Goal: Task Accomplishment & Management: Use online tool/utility

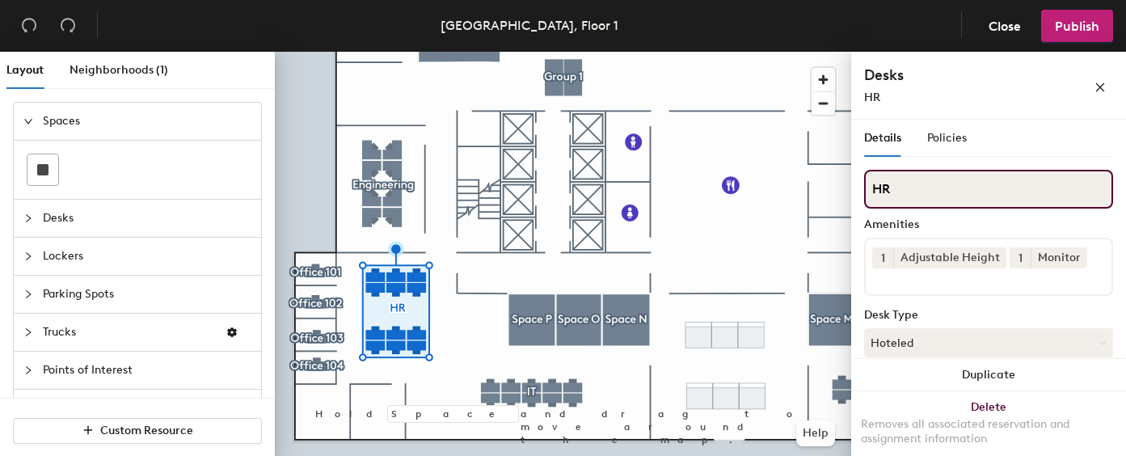
click at [923, 196] on input "HR" at bounding box center [988, 189] width 249 height 39
type input "Pod 2"
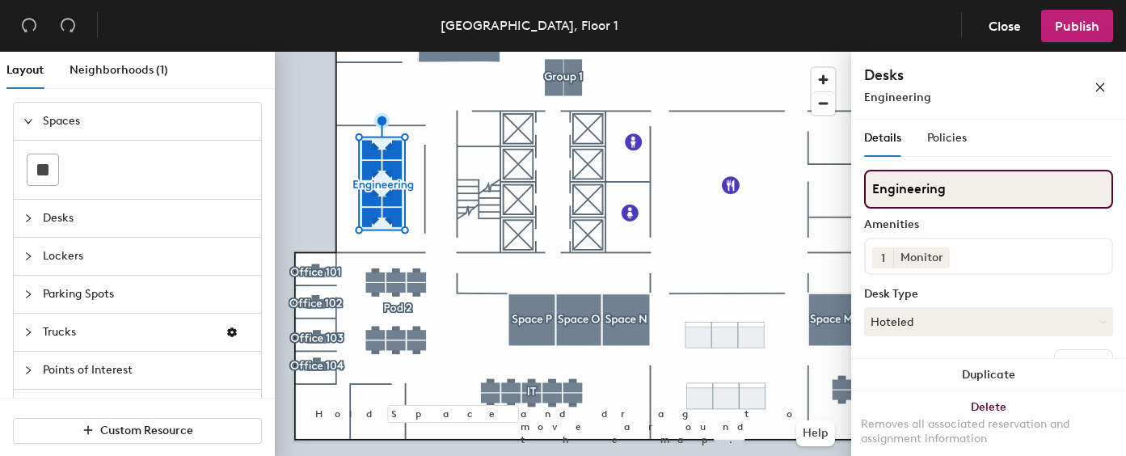
click at [919, 196] on input "Engineering" at bounding box center [988, 189] width 249 height 39
type input "Pod 1"
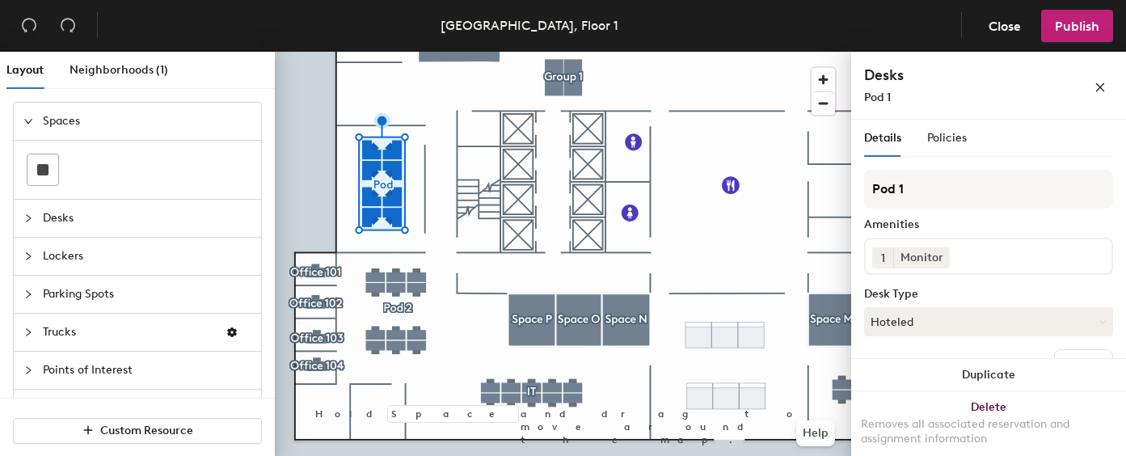
click at [450, 52] on div at bounding box center [563, 52] width 577 height 0
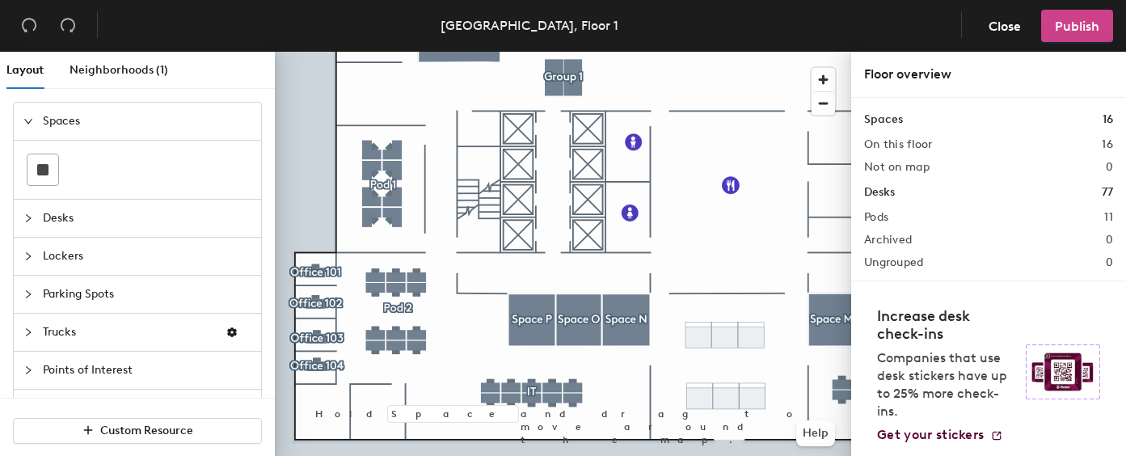
click at [1047, 35] on button "Publish" at bounding box center [1077, 26] width 72 height 32
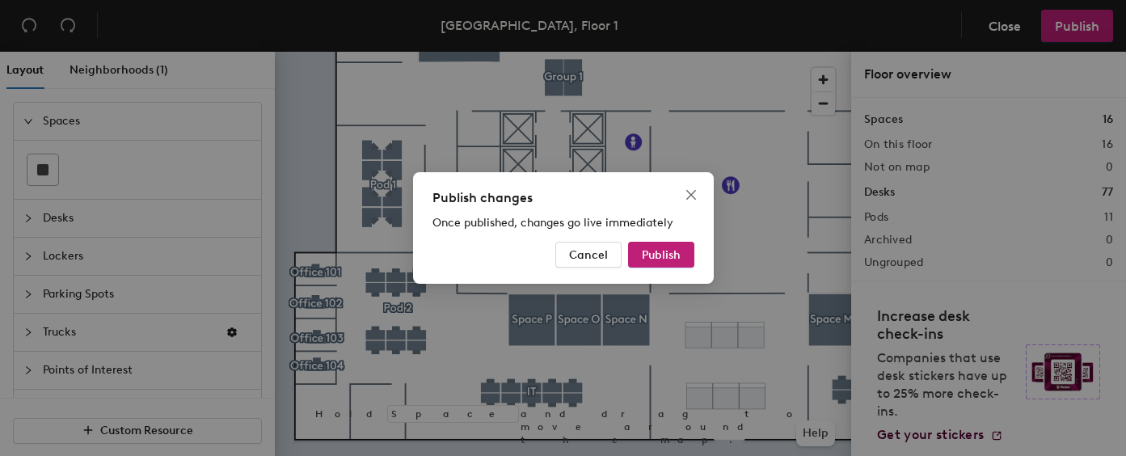
click at [669, 241] on div "Publish changes Once published, changes go live immediately Cancel Publish" at bounding box center [563, 228] width 301 height 112
click at [661, 253] on span "Publish" at bounding box center [661, 255] width 39 height 14
